Goal: Task Accomplishment & Management: Manage account settings

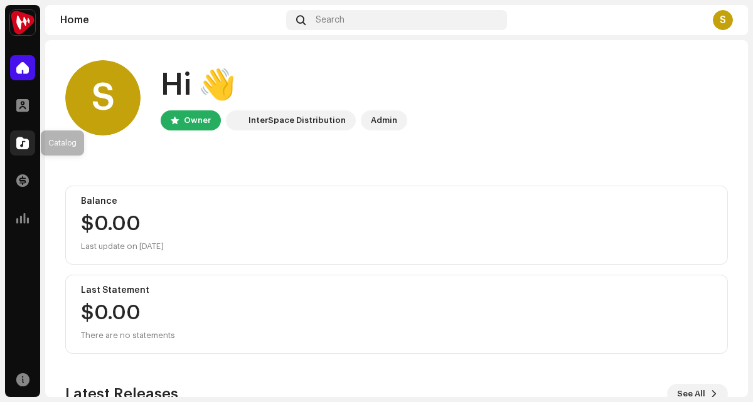
click at [10, 142] on div at bounding box center [22, 142] width 25 height 25
click at [29, 137] on div at bounding box center [22, 142] width 25 height 25
click at [24, 144] on span at bounding box center [22, 143] width 13 height 10
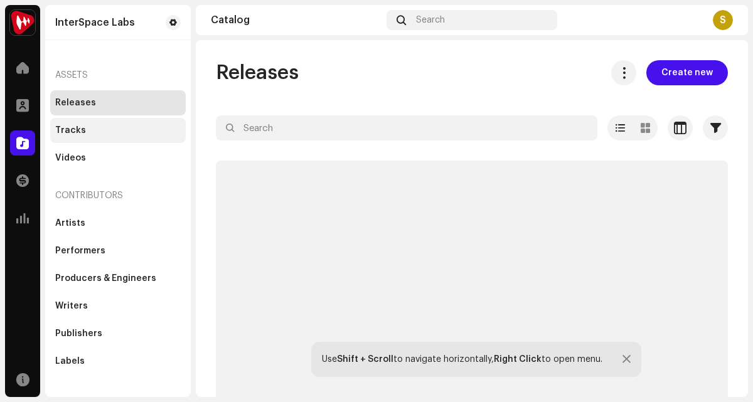
click at [83, 128] on div "Tracks" at bounding box center [117, 130] width 125 height 10
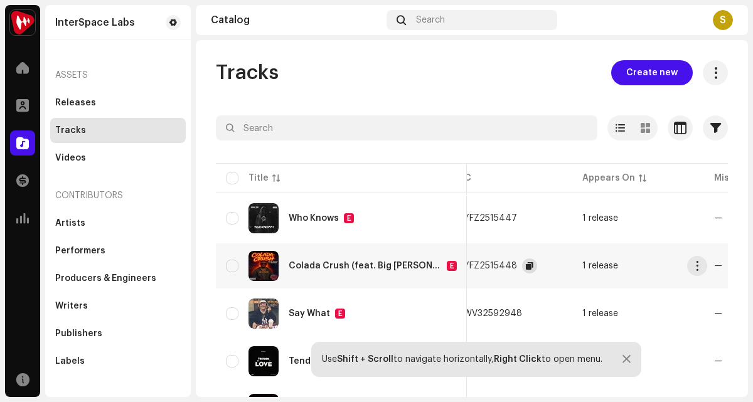
scroll to position [0, 328]
click at [536, 268] on span "button" at bounding box center [540, 266] width 8 height 10
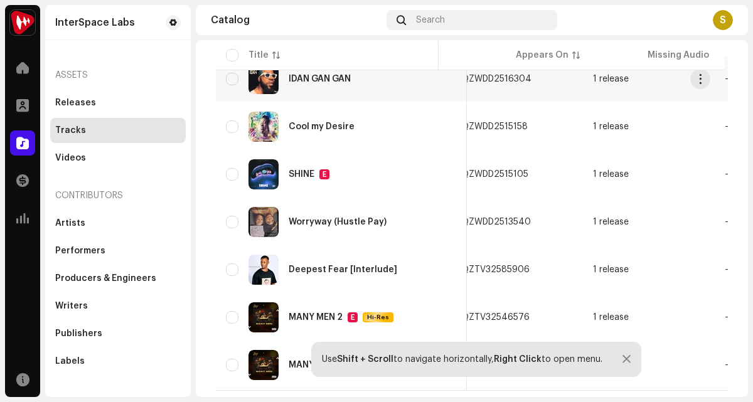
scroll to position [981, 0]
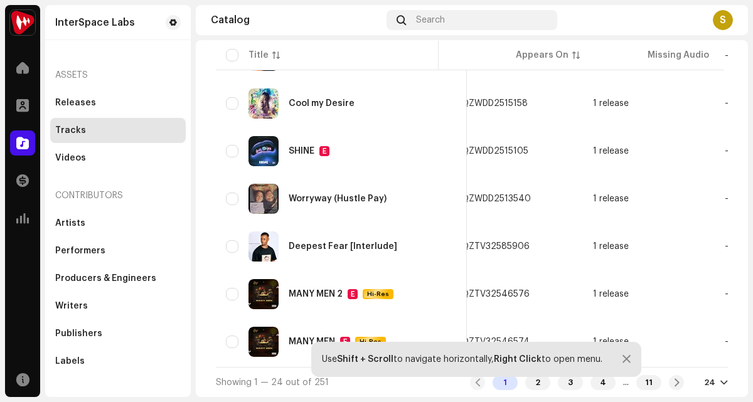
click at [523, 376] on div "Use Shift + Scroll to navigate horizontally, Right Click to open menu." at bounding box center [476, 359] width 330 height 35
click at [525, 385] on div "2" at bounding box center [537, 382] width 25 height 15
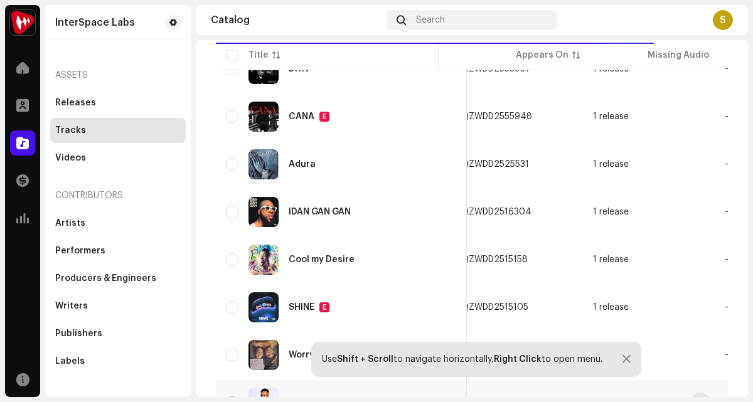
scroll to position [981, 0]
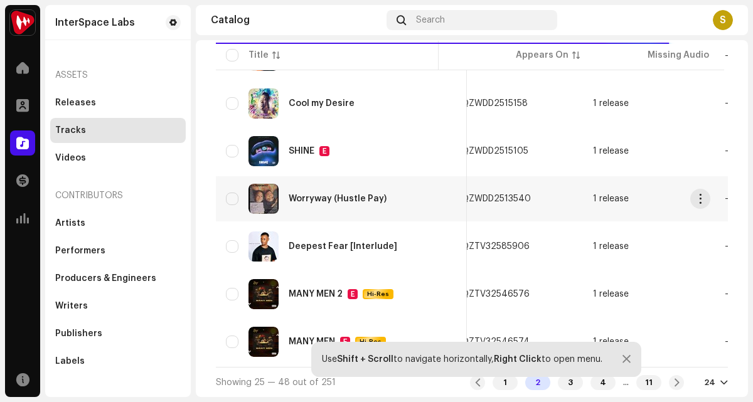
click at [315, 194] on div "Worryway (Hustle Pay)" at bounding box center [338, 198] width 98 height 9
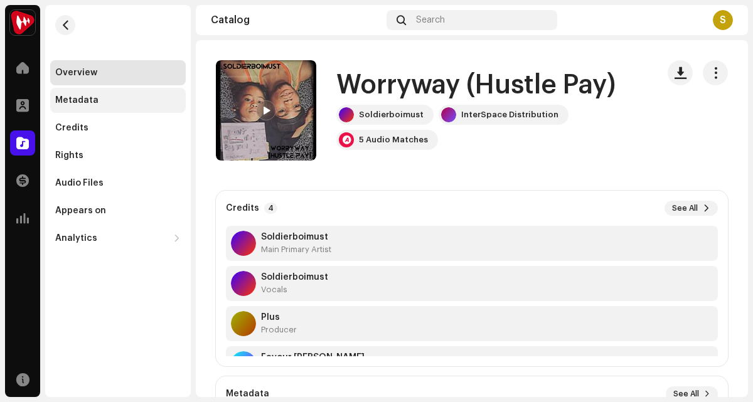
click at [109, 101] on div "Metadata" at bounding box center [117, 100] width 125 height 10
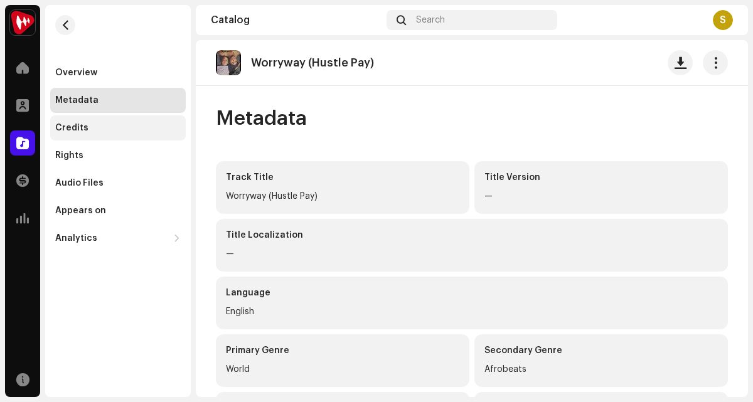
click at [92, 124] on div "Credits" at bounding box center [117, 128] width 125 height 10
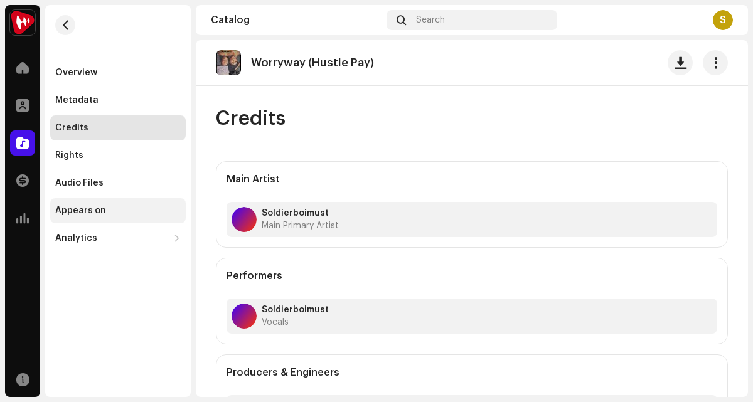
click at [87, 216] on div "Appears on" at bounding box center [117, 210] width 135 height 25
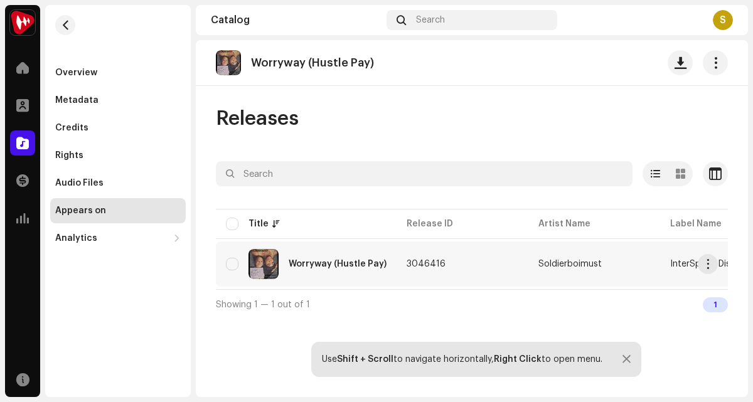
click at [321, 258] on div "Worryway (Hustle Pay)" at bounding box center [306, 264] width 161 height 30
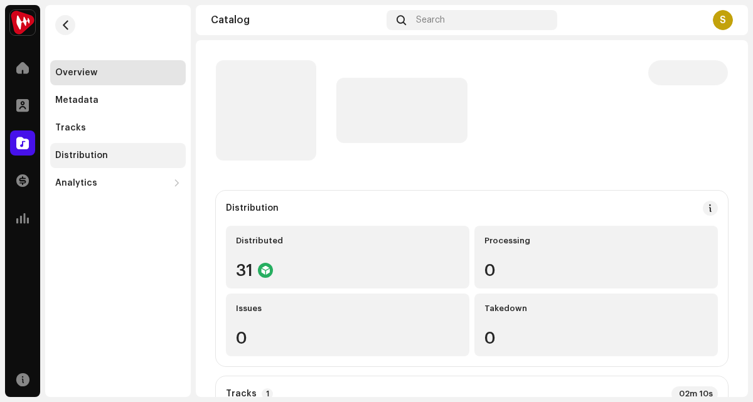
click at [104, 146] on div "Distribution" at bounding box center [117, 155] width 135 height 25
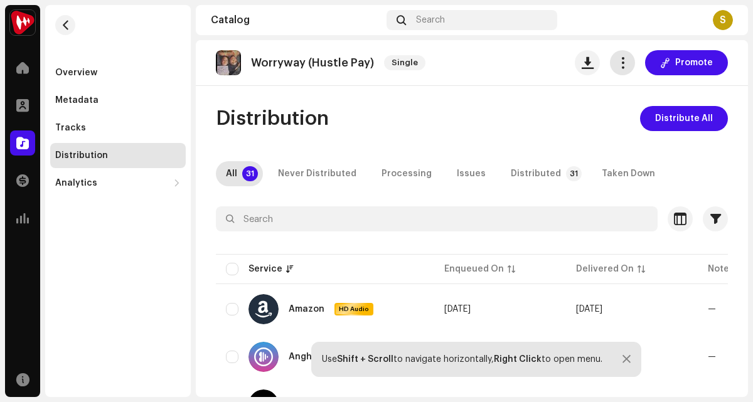
click at [617, 65] on span "button" at bounding box center [623, 63] width 12 height 10
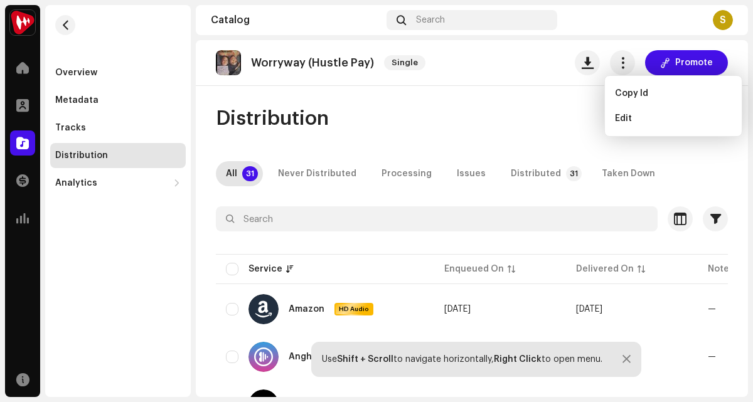
click at [540, 128] on div "Distribution Distribute All" at bounding box center [472, 118] width 512 height 25
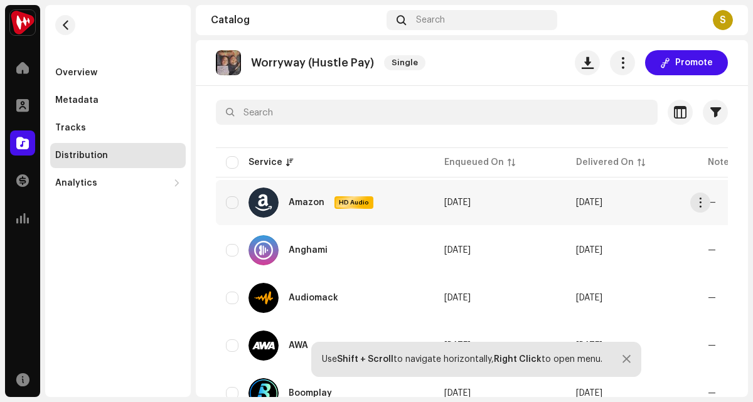
scroll to position [110, 0]
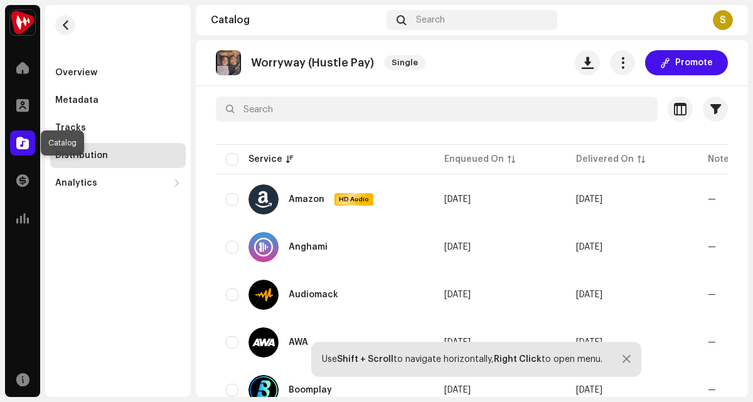
click at [22, 143] on span at bounding box center [22, 143] width 13 height 10
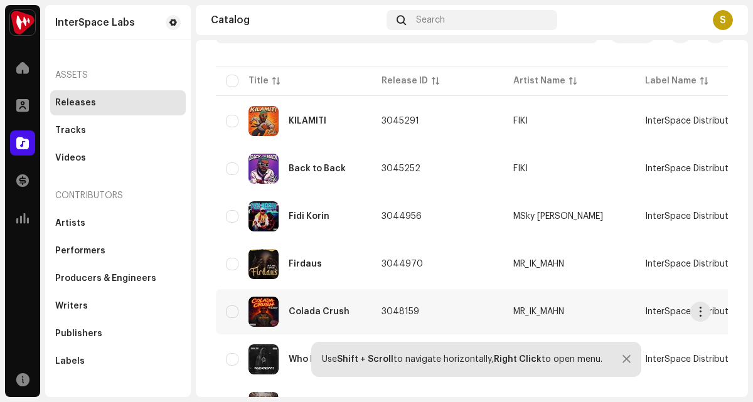
scroll to position [33, 0]
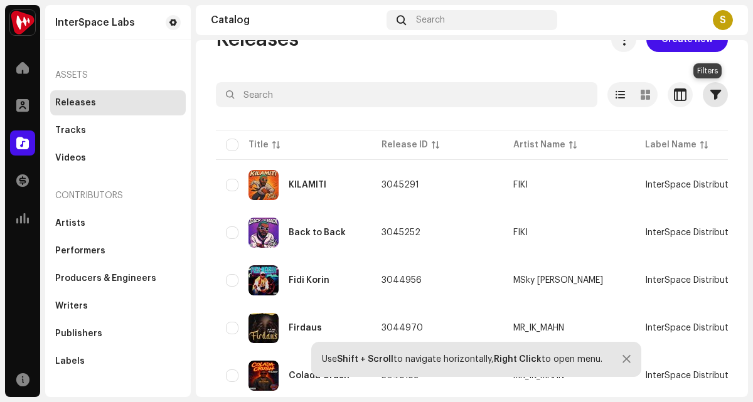
click at [710, 93] on span "button" at bounding box center [715, 95] width 11 height 10
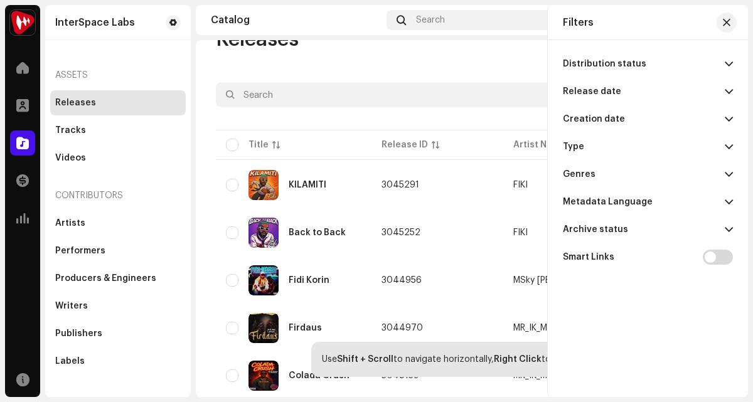
click at [598, 124] on p-accordion-header "Creation date" at bounding box center [648, 119] width 170 height 28
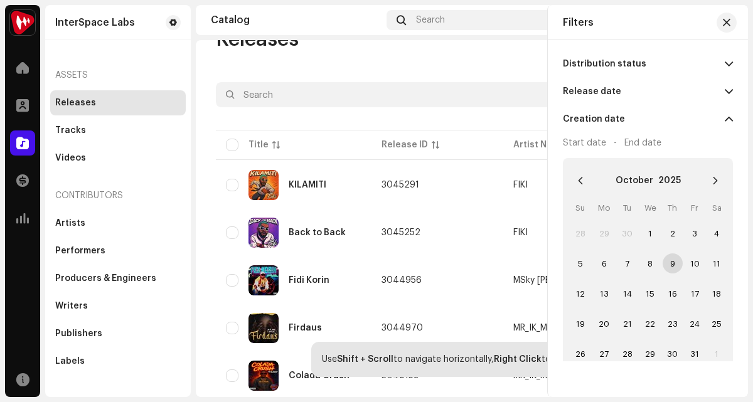
click at [674, 260] on span "9" at bounding box center [672, 263] width 20 height 20
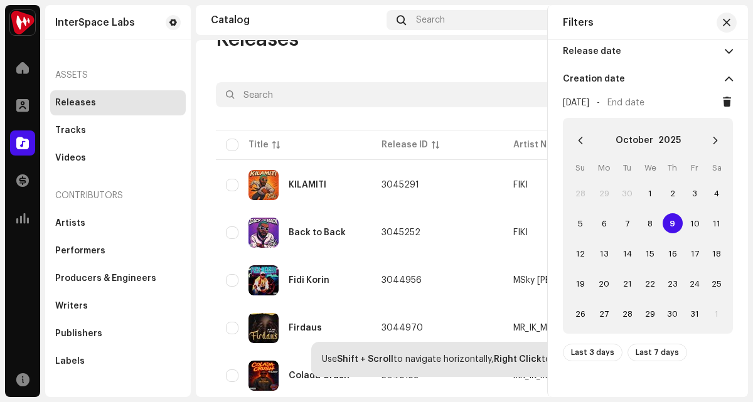
scroll to position [41, 0]
click at [673, 219] on span "9" at bounding box center [672, 222] width 20 height 20
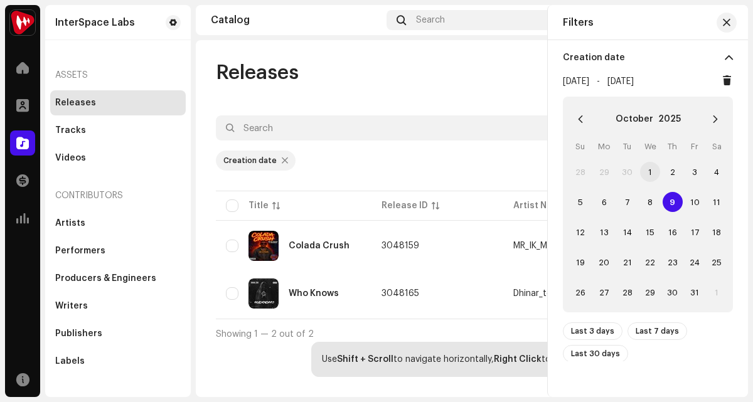
scroll to position [50, 0]
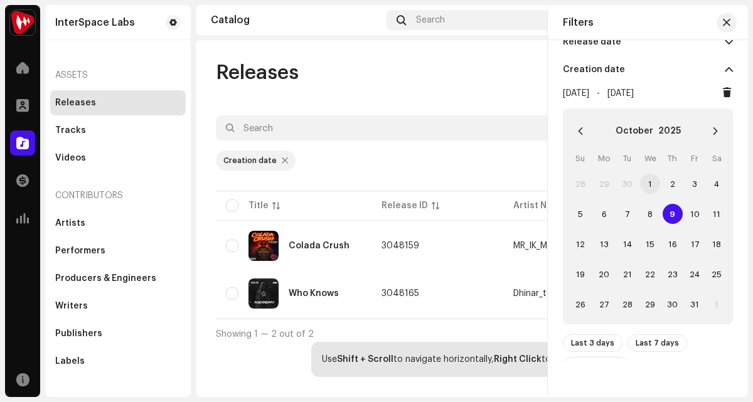
click at [653, 181] on span "1" at bounding box center [650, 184] width 20 height 20
click at [667, 214] on span "9" at bounding box center [672, 214] width 20 height 20
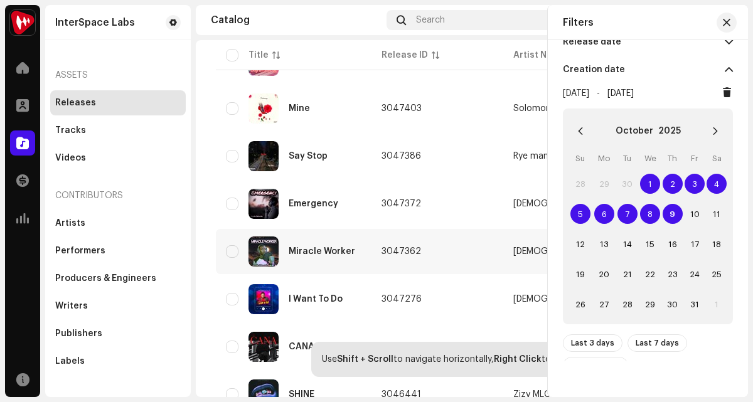
scroll to position [792, 0]
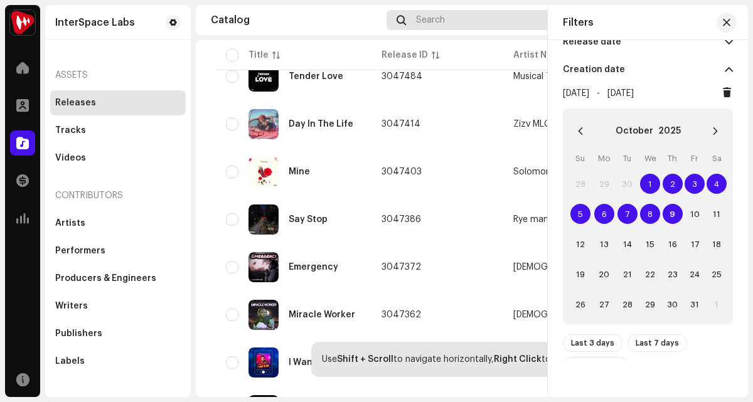
click at [450, 25] on div "Search" at bounding box center [471, 20] width 171 height 20
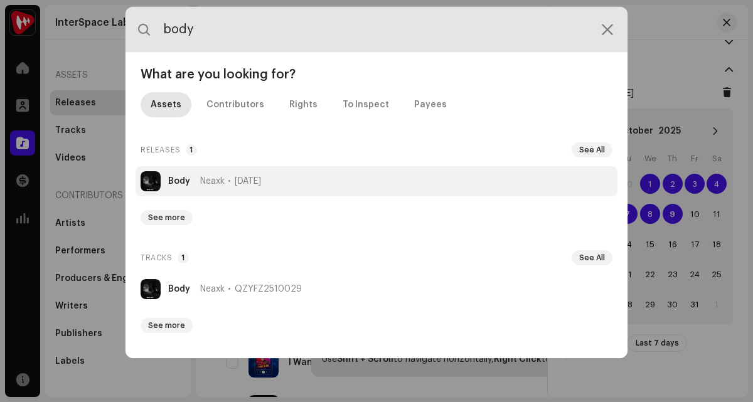
type input "body"
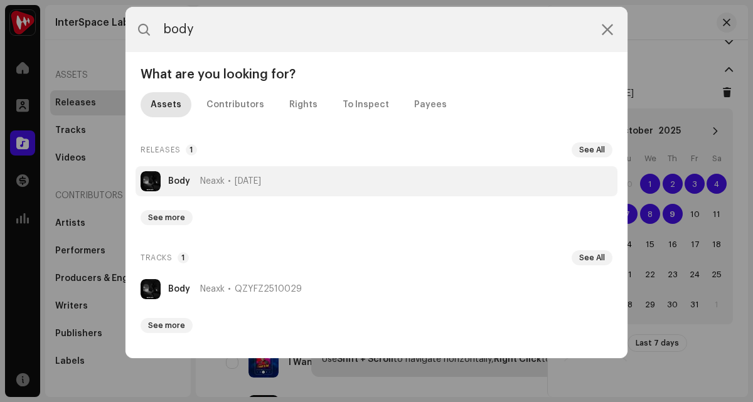
click at [180, 179] on strong "Body" at bounding box center [179, 181] width 22 height 10
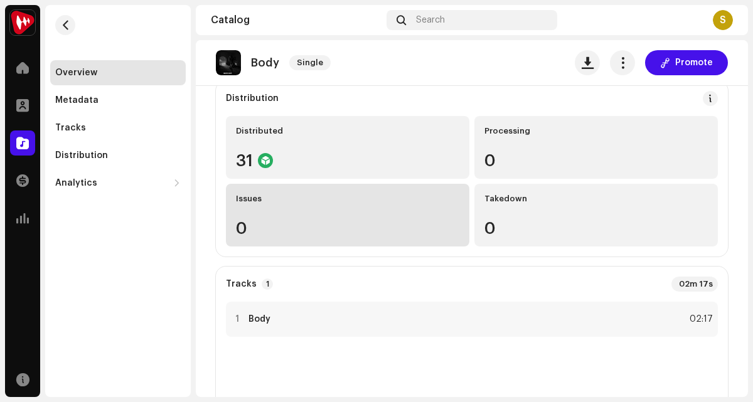
scroll to position [127, 0]
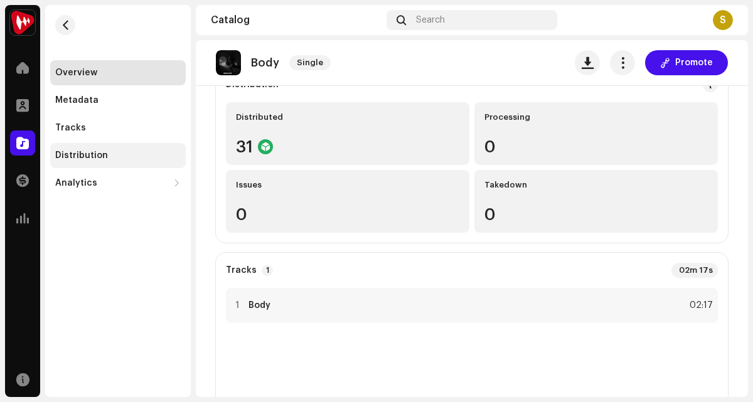
click at [102, 165] on div "Distribution" at bounding box center [117, 155] width 135 height 25
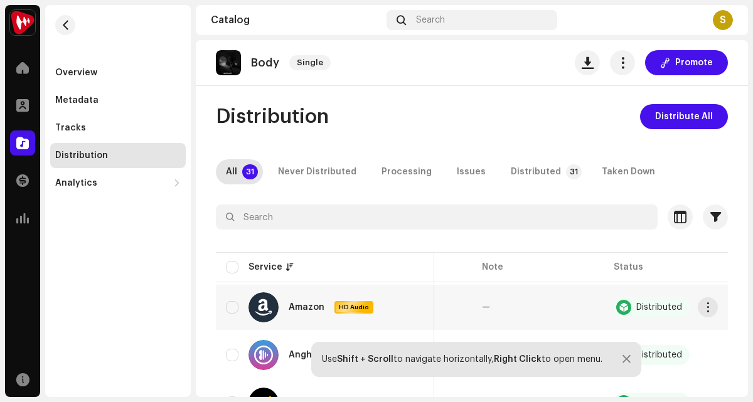
scroll to position [0, 235]
